Goal: Task Accomplishment & Management: Complete application form

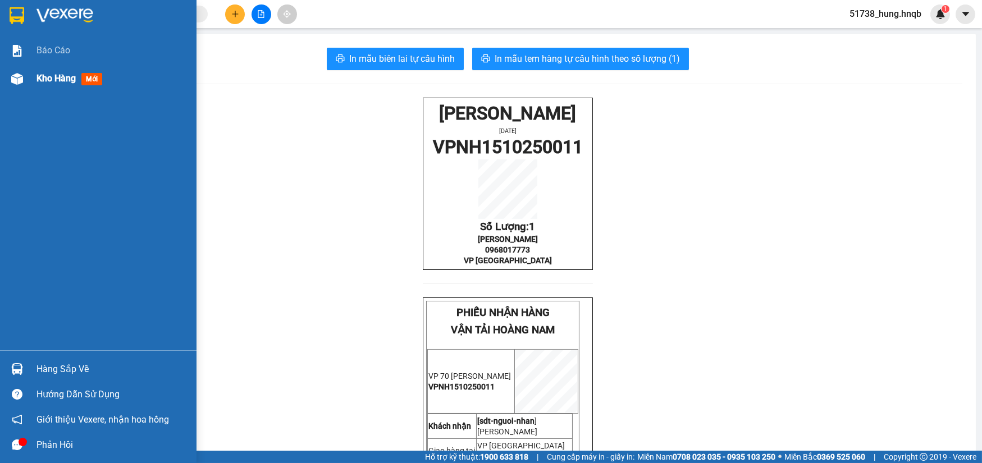
click at [26, 83] on div at bounding box center [17, 79] width 20 height 20
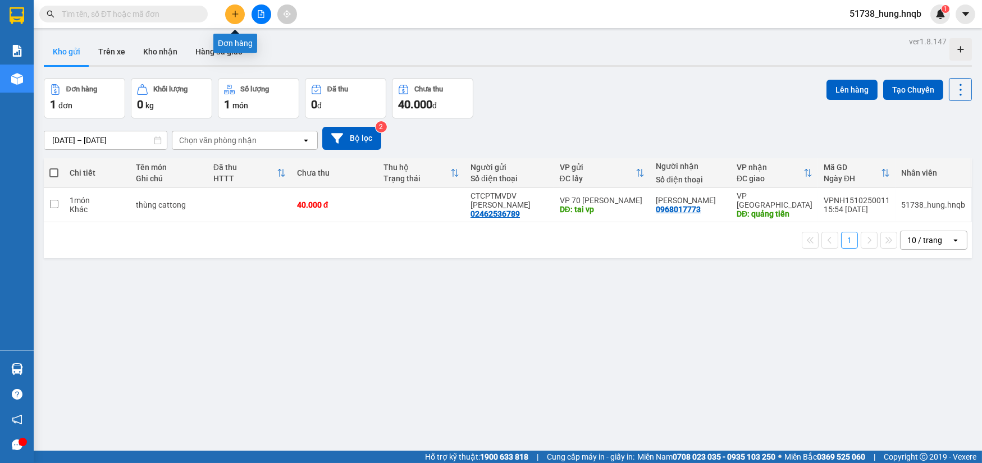
click at [236, 17] on icon "plus" at bounding box center [235, 14] width 8 height 8
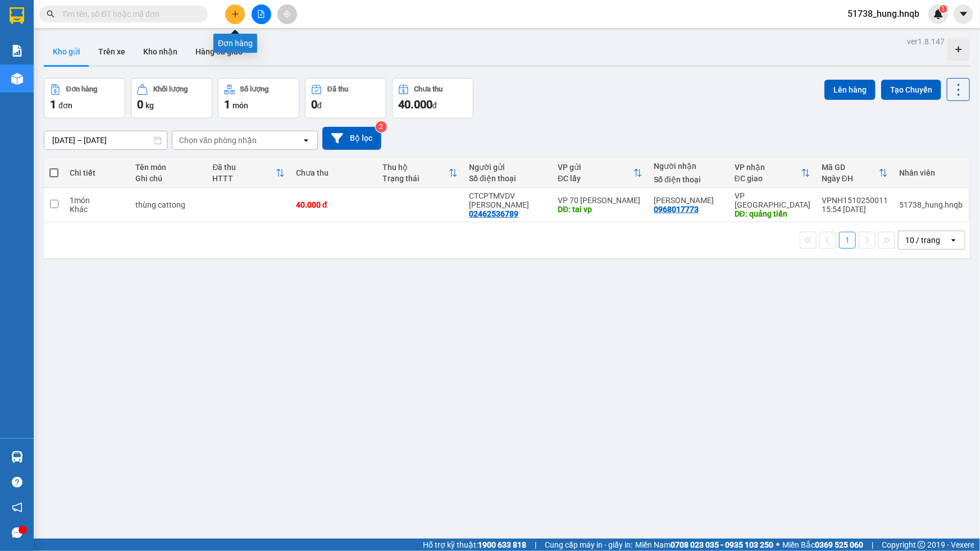
click at [230, 11] on button at bounding box center [235, 14] width 20 height 20
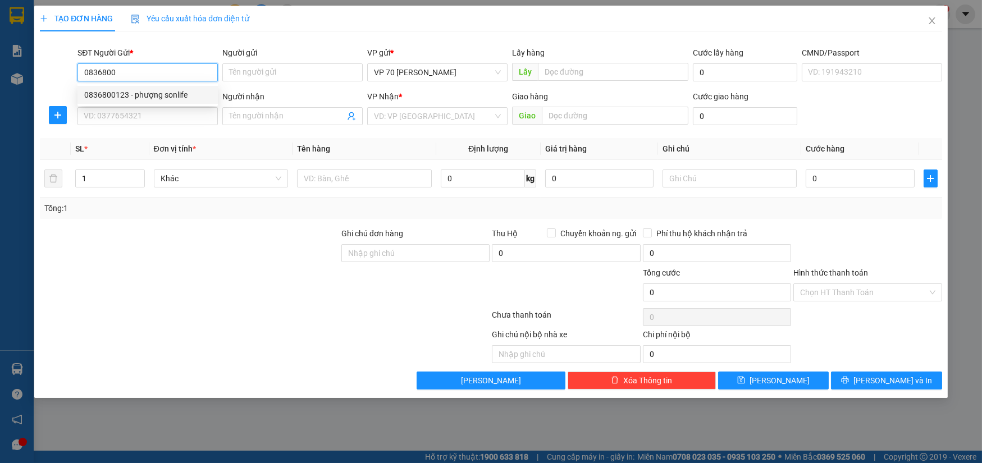
click at [183, 93] on div "0836800123 - phượng sonlife" at bounding box center [147, 95] width 127 height 12
type input "0836800123"
type input "phượng sonlife"
type input "vực vòng [GEOGRAPHIC_DATA]"
type input "0836800123"
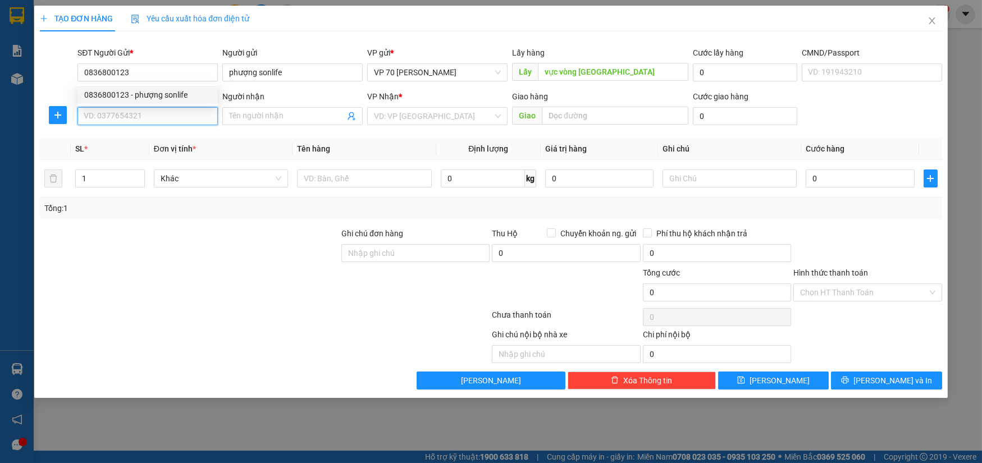
click at [144, 115] on input "SĐT Người Nhận *" at bounding box center [147, 116] width 140 height 18
type input "0352004483"
click at [168, 142] on div "0352004483 - npp hoang quyen" at bounding box center [147, 139] width 127 height 12
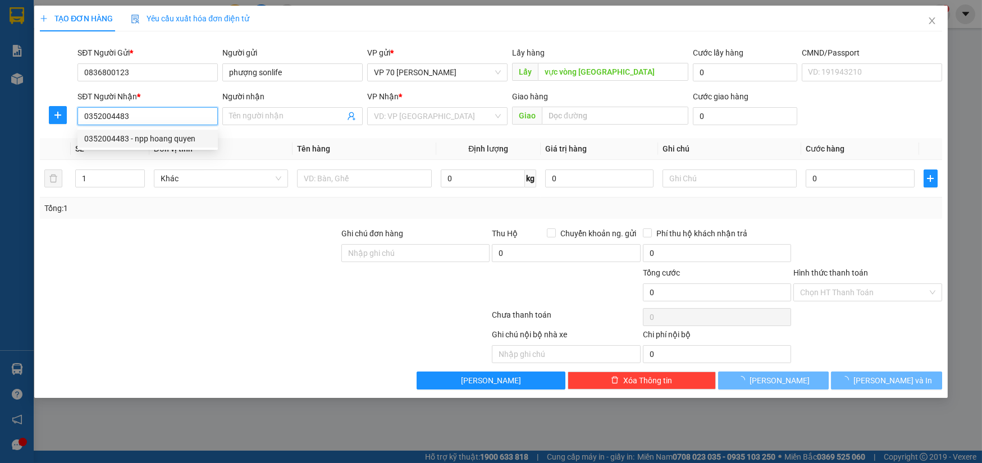
type input "npp hoang quyen"
type input "canh hoa"
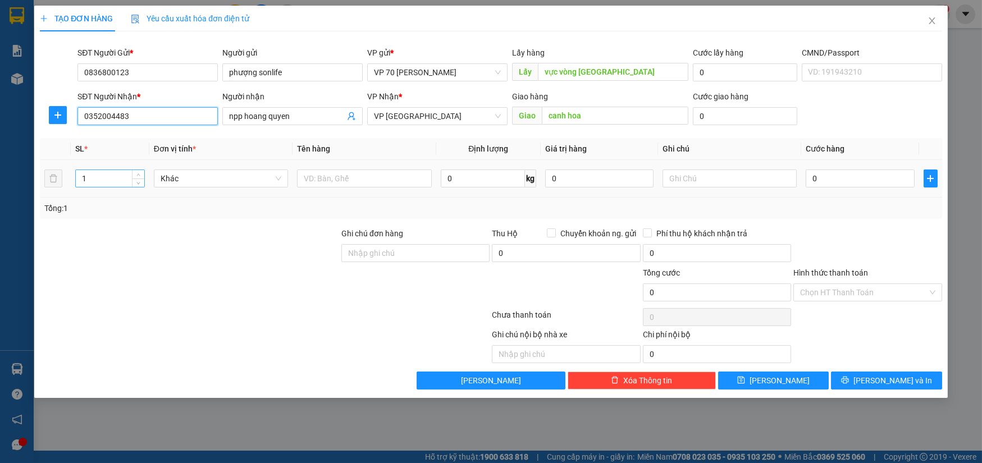
type input "0352004483"
click at [108, 171] on input "1" at bounding box center [110, 178] width 68 height 17
type input "5"
click at [344, 188] on div at bounding box center [364, 178] width 135 height 22
click at [348, 180] on input "text" at bounding box center [364, 179] width 135 height 18
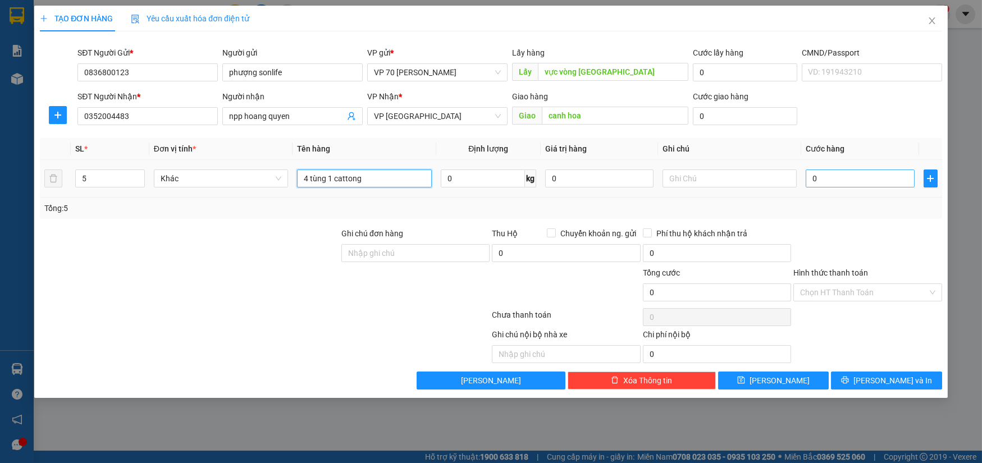
type input "4 tùng 1 cattong"
click at [855, 176] on input "0" at bounding box center [860, 179] width 108 height 18
type input "1"
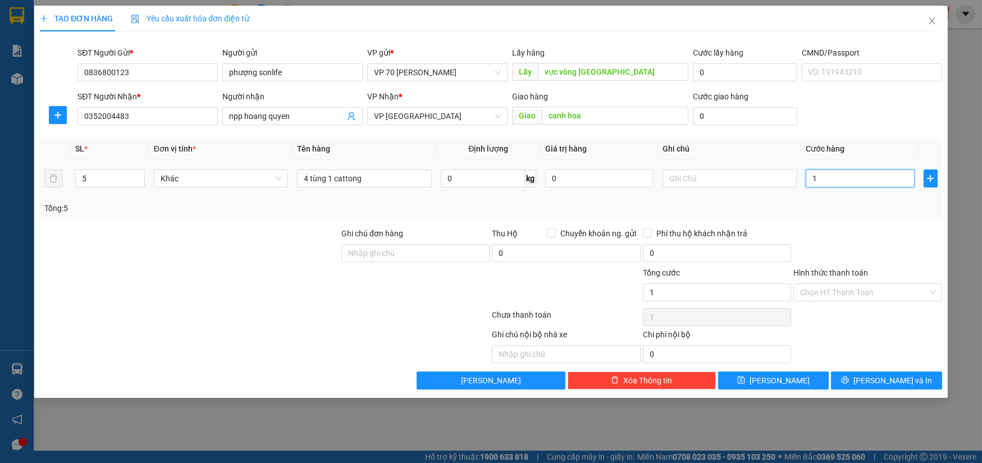
type input "16"
type input "160"
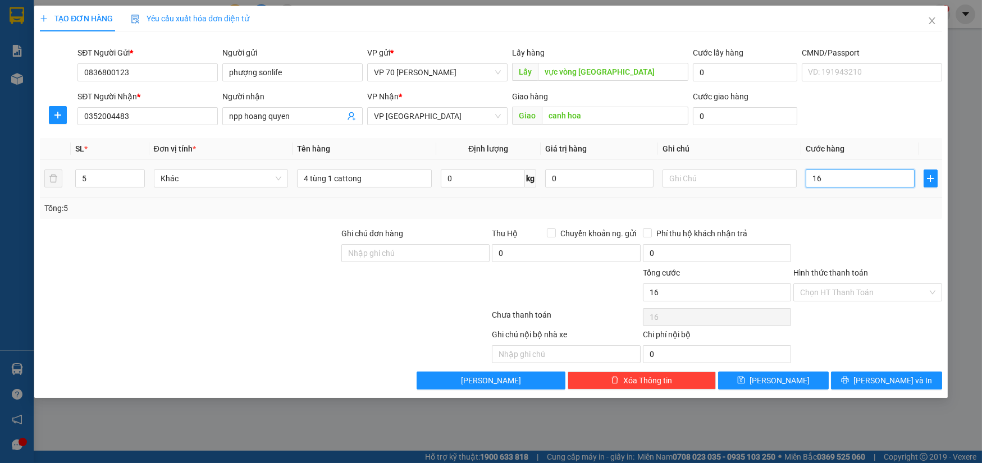
type input "160"
type input "1.600"
type input "16.000"
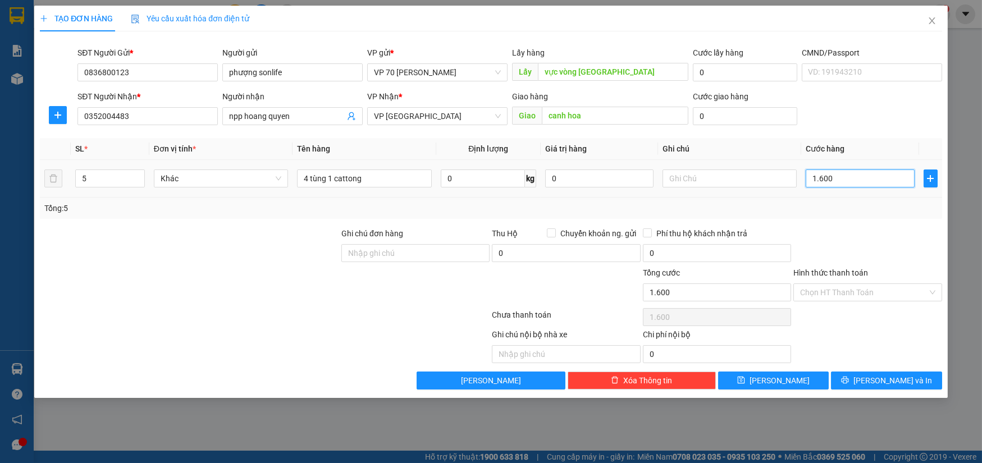
type input "16.000"
type input "160.000"
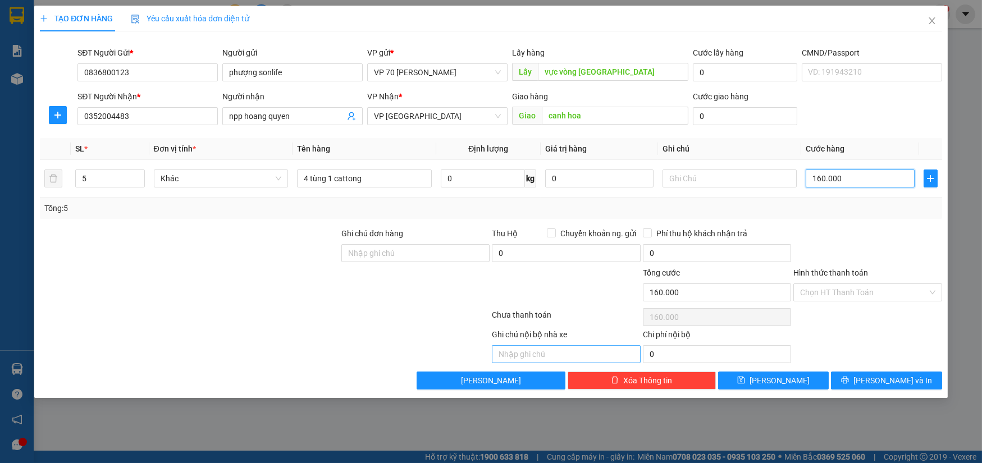
type input "160.000"
click at [579, 350] on input "text" at bounding box center [566, 354] width 148 height 18
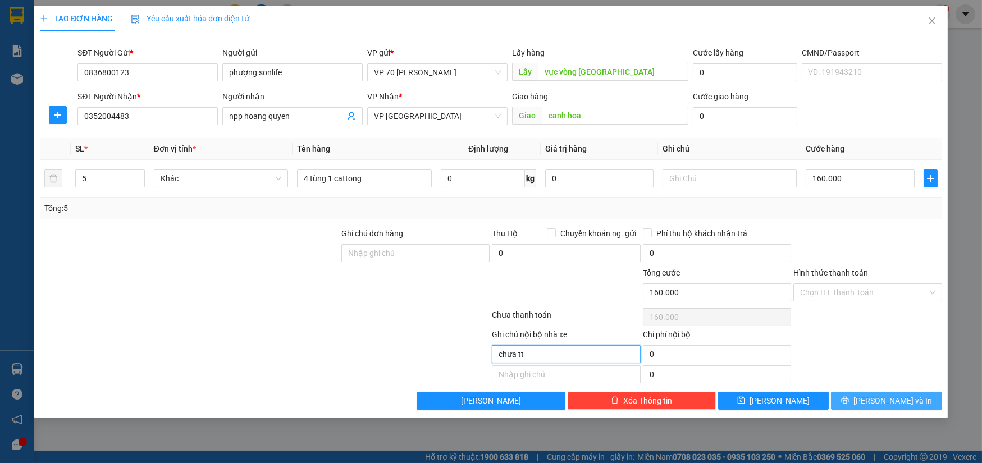
type input "chưa tt"
click at [854, 398] on button "[PERSON_NAME] và In" at bounding box center [886, 401] width 111 height 18
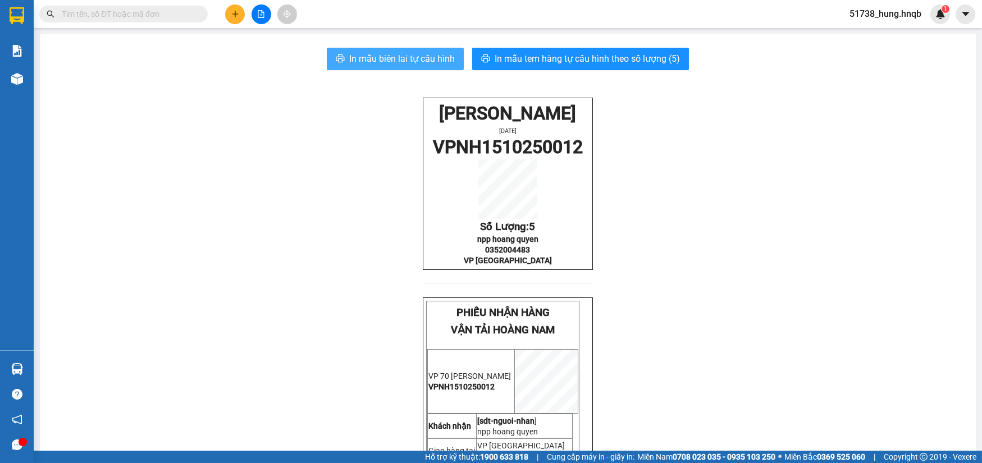
click at [378, 57] on span "In mẫu biên lai tự cấu hình" at bounding box center [402, 59] width 106 height 14
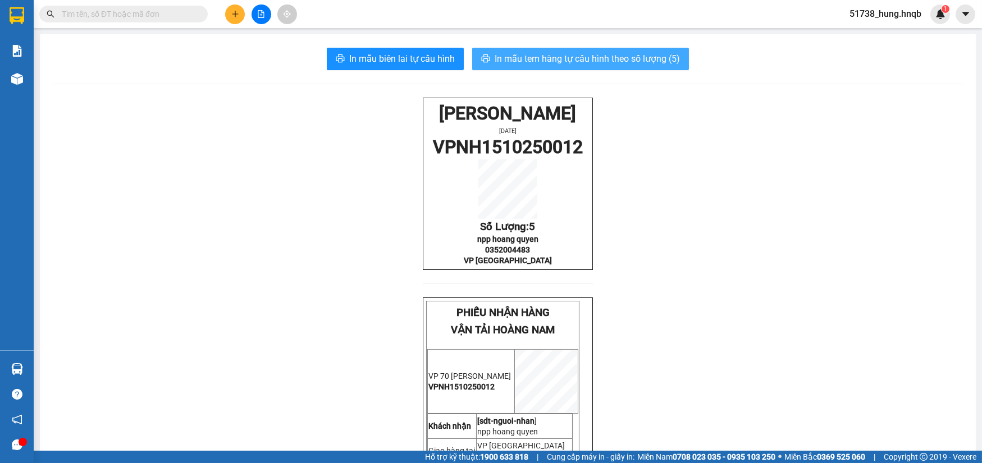
click at [645, 60] on span "In mẫu tem hàng tự cấu hình theo số lượng (5)" at bounding box center [587, 59] width 185 height 14
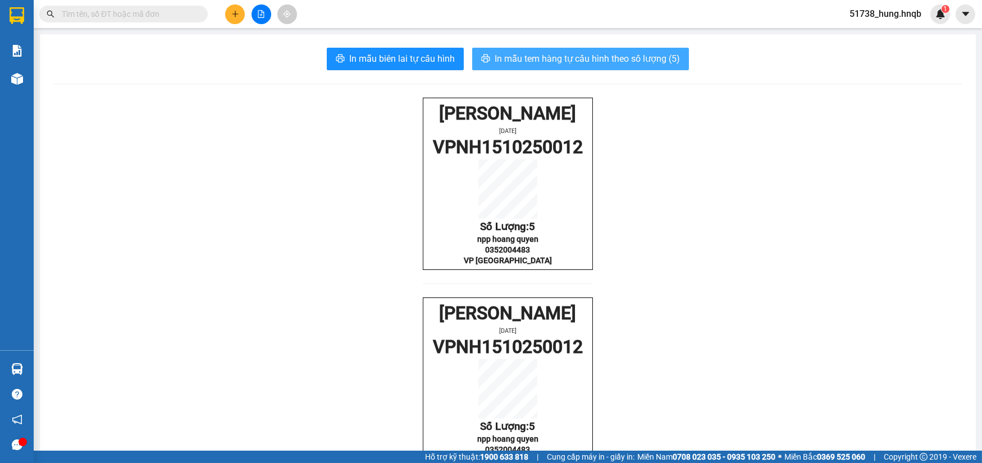
click at [645, 60] on span "In mẫu tem hàng tự cấu hình theo số lượng (5)" at bounding box center [587, 59] width 185 height 14
